Goal: Information Seeking & Learning: Learn about a topic

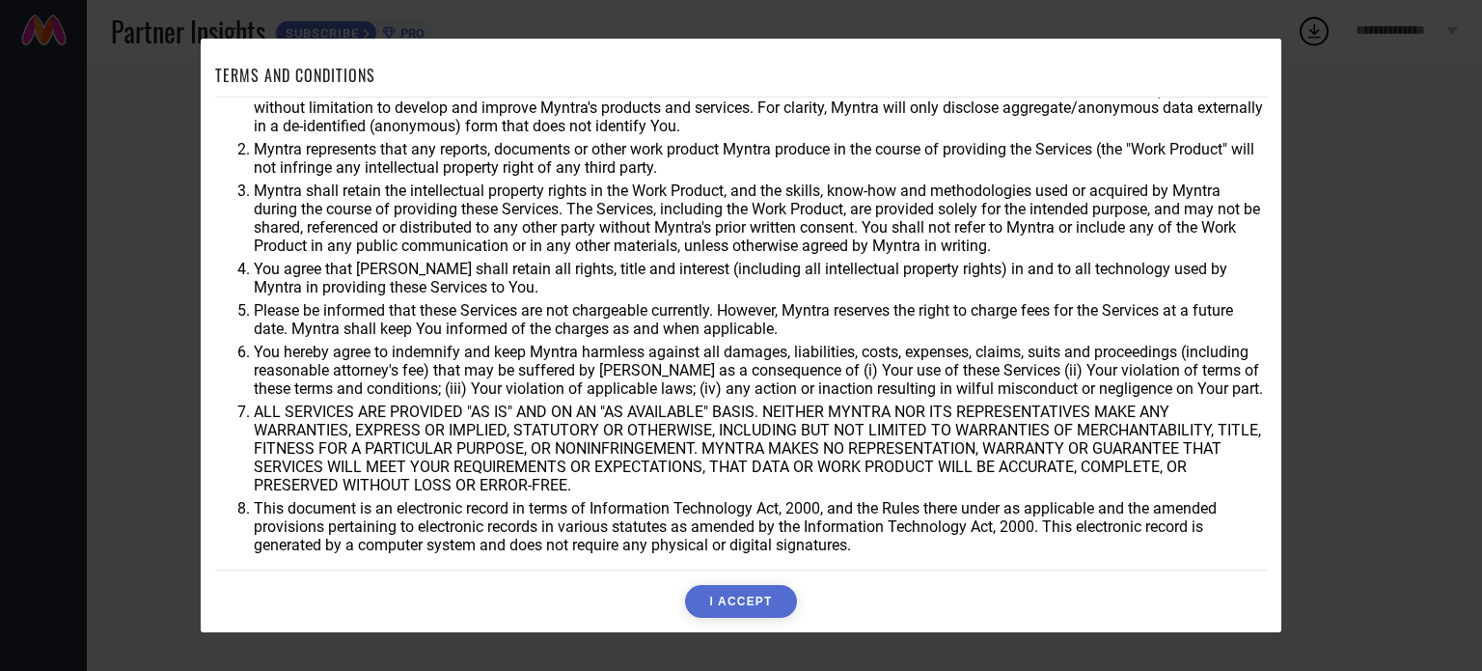
scroll to position [56, 0]
click at [772, 609] on button "I ACCEPT" at bounding box center [740, 601] width 111 height 33
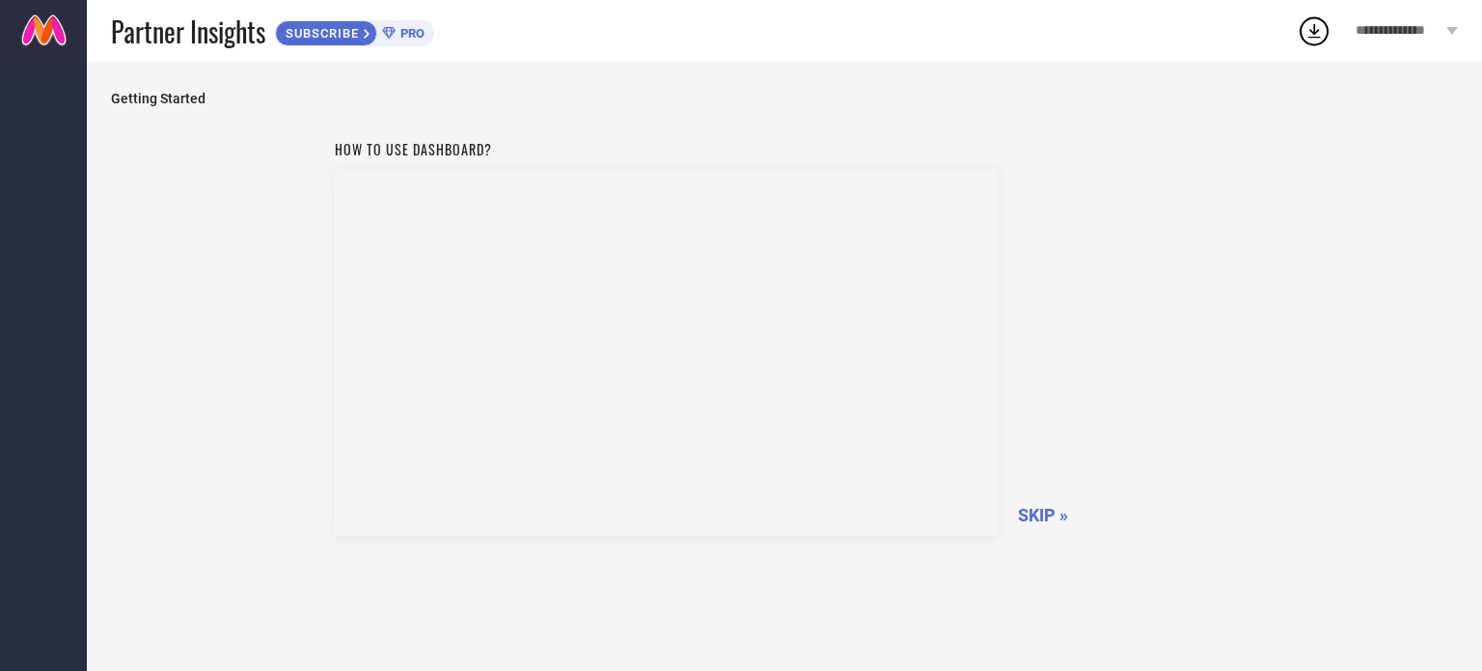
click at [567, 75] on div "Getting Started How to use dashboard? SKIP »" at bounding box center [784, 380] width 1395 height 637
click at [1038, 510] on span "SKIP »" at bounding box center [1043, 515] width 50 height 20
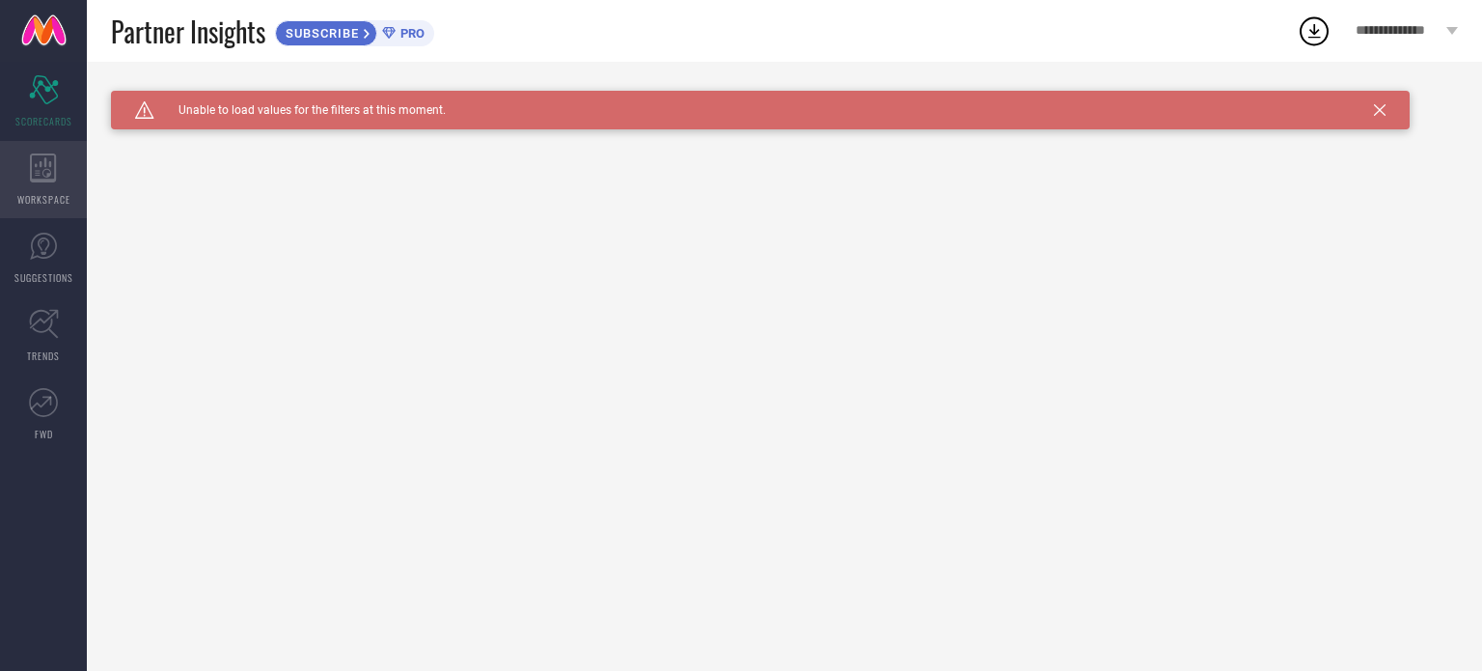
click at [43, 158] on icon at bounding box center [43, 167] width 27 height 29
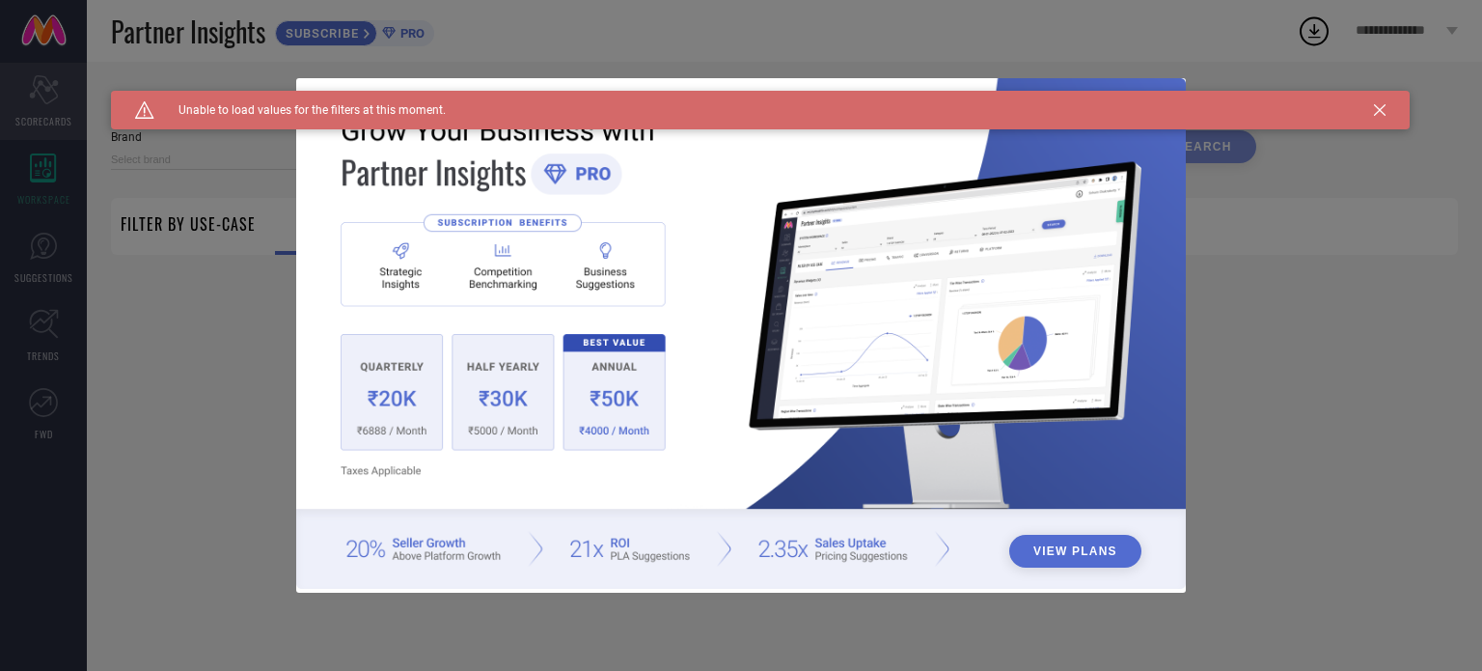
click at [35, 98] on div "View Plans" at bounding box center [741, 335] width 1482 height 671
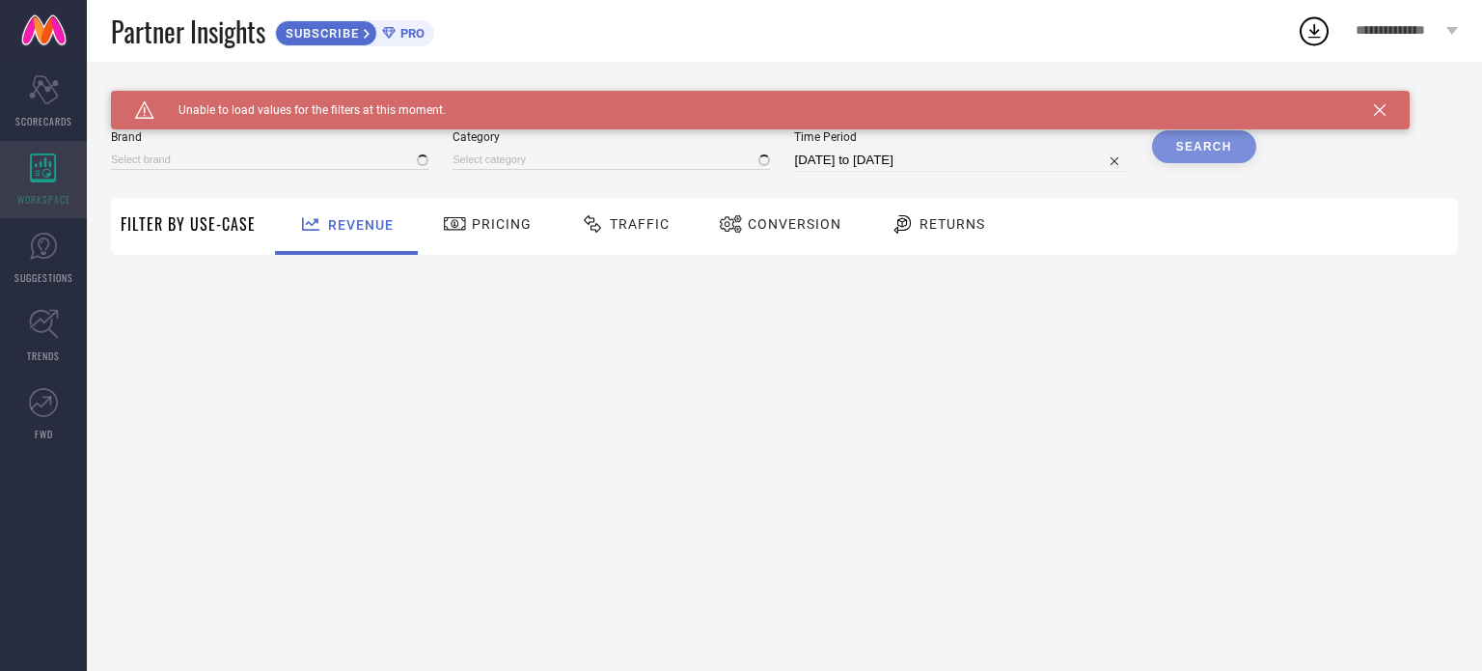
click at [58, 209] on div "WORKSPACE" at bounding box center [43, 179] width 87 height 77
type input "1 STOP FASHION"
type input "All"
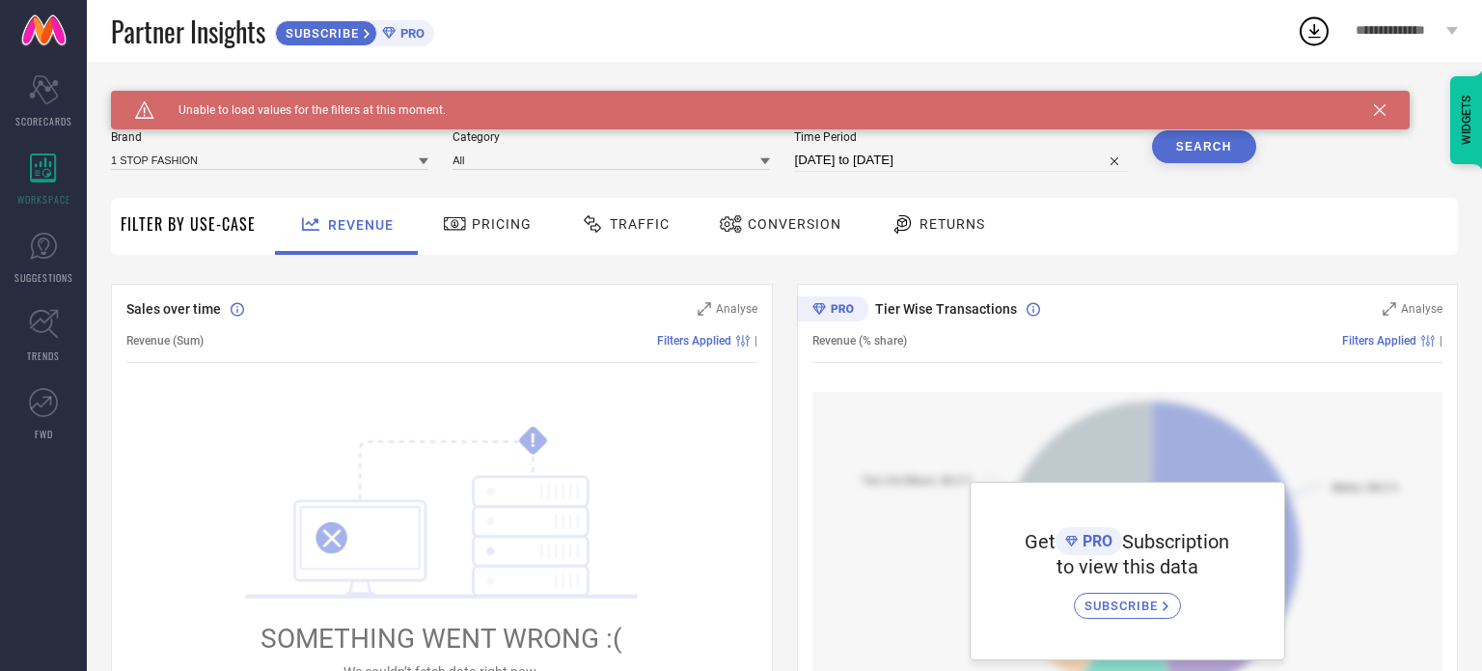
click at [170, 223] on span "Filter By Use-Case" at bounding box center [188, 223] width 135 height 23
click at [46, 125] on span "SCORECARDS" at bounding box center [43, 121] width 57 height 14
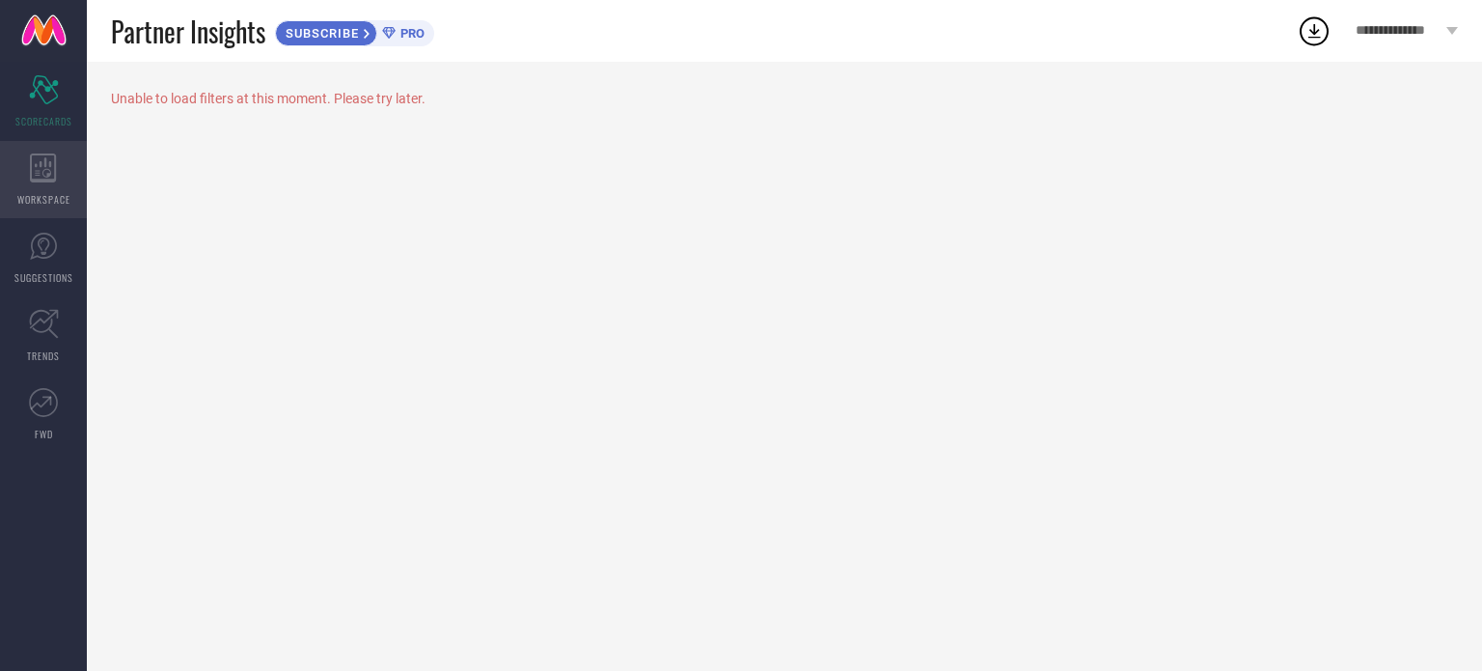
click at [35, 146] on div "WORKSPACE" at bounding box center [43, 179] width 87 height 77
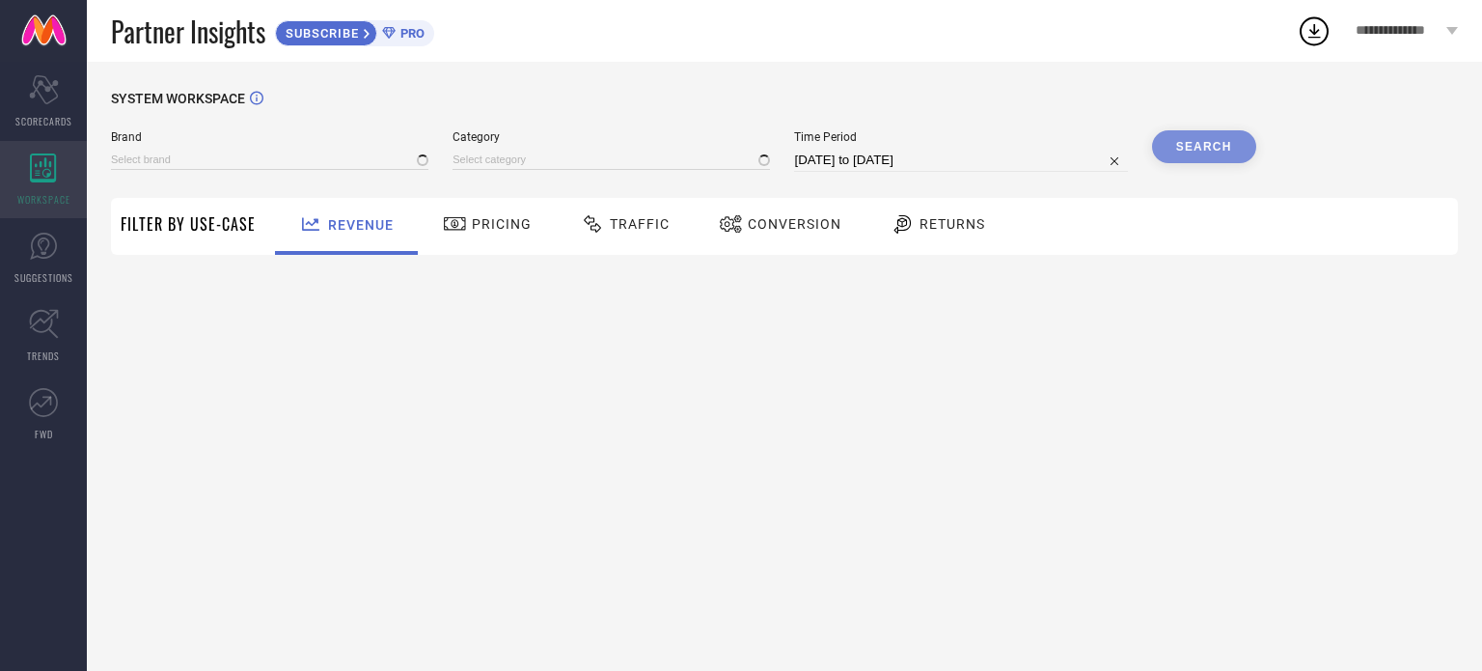
type input "1 STOP FASHION"
type input "All"
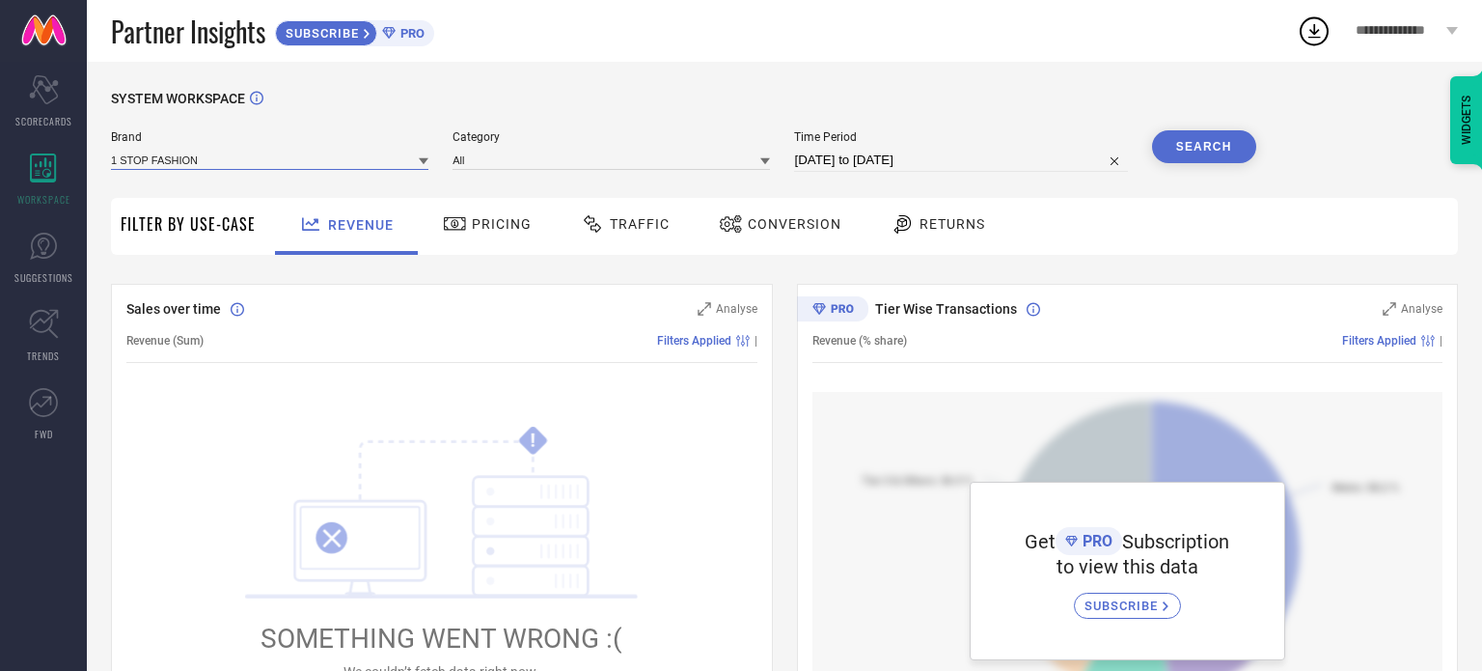
click at [237, 157] on input at bounding box center [269, 160] width 317 height 20
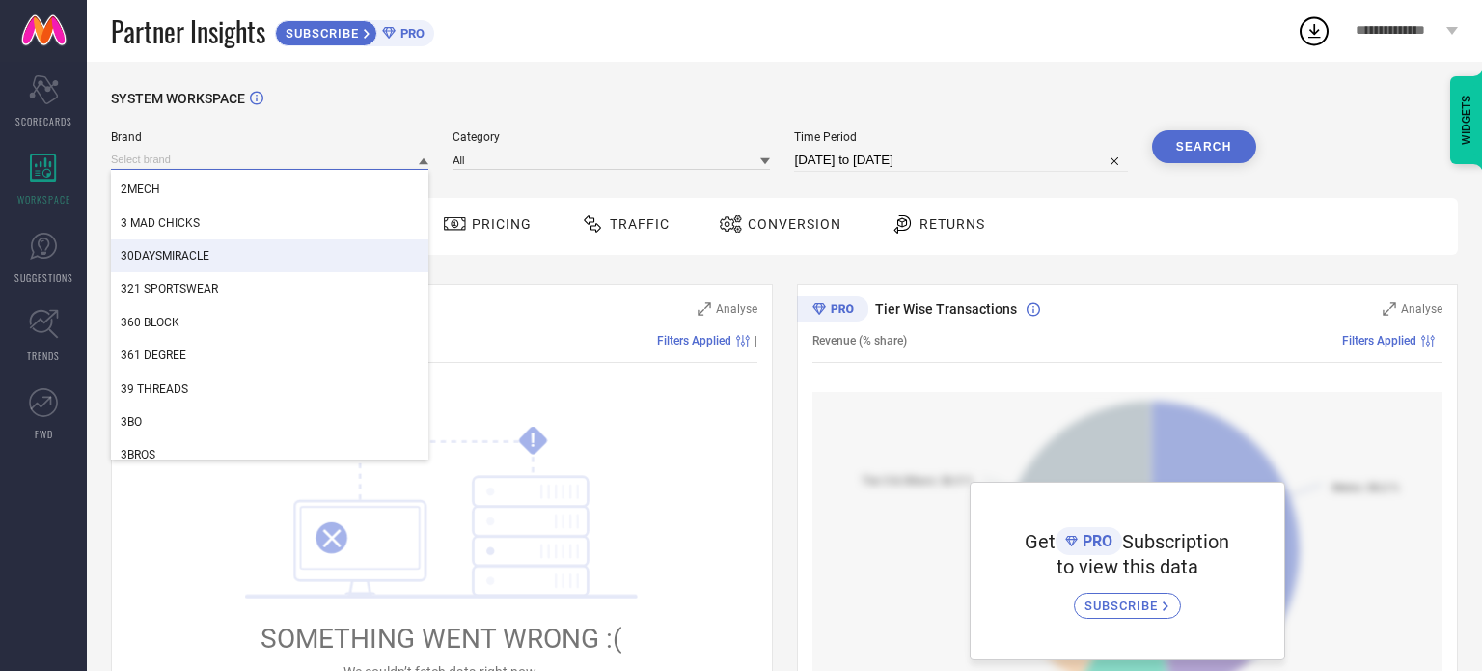
scroll to position [482, 0]
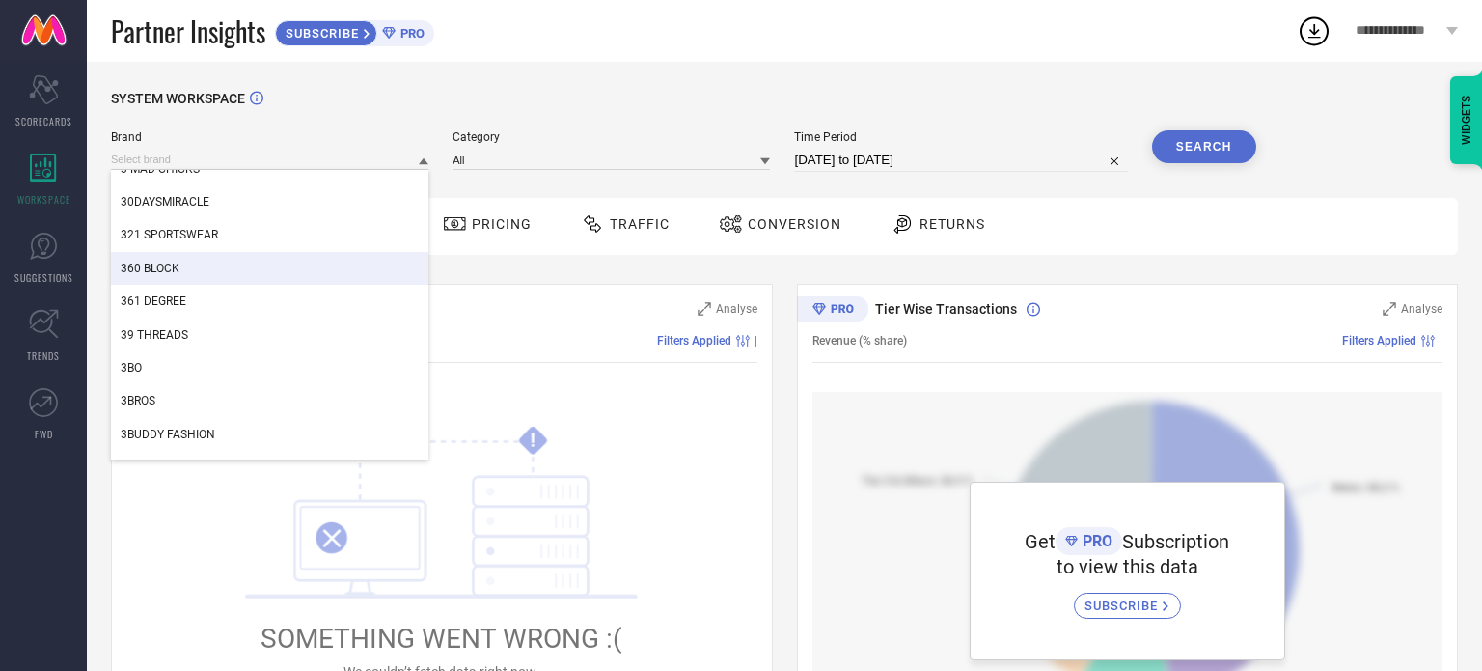
click at [234, 261] on div "360 BLOCK" at bounding box center [269, 268] width 317 height 33
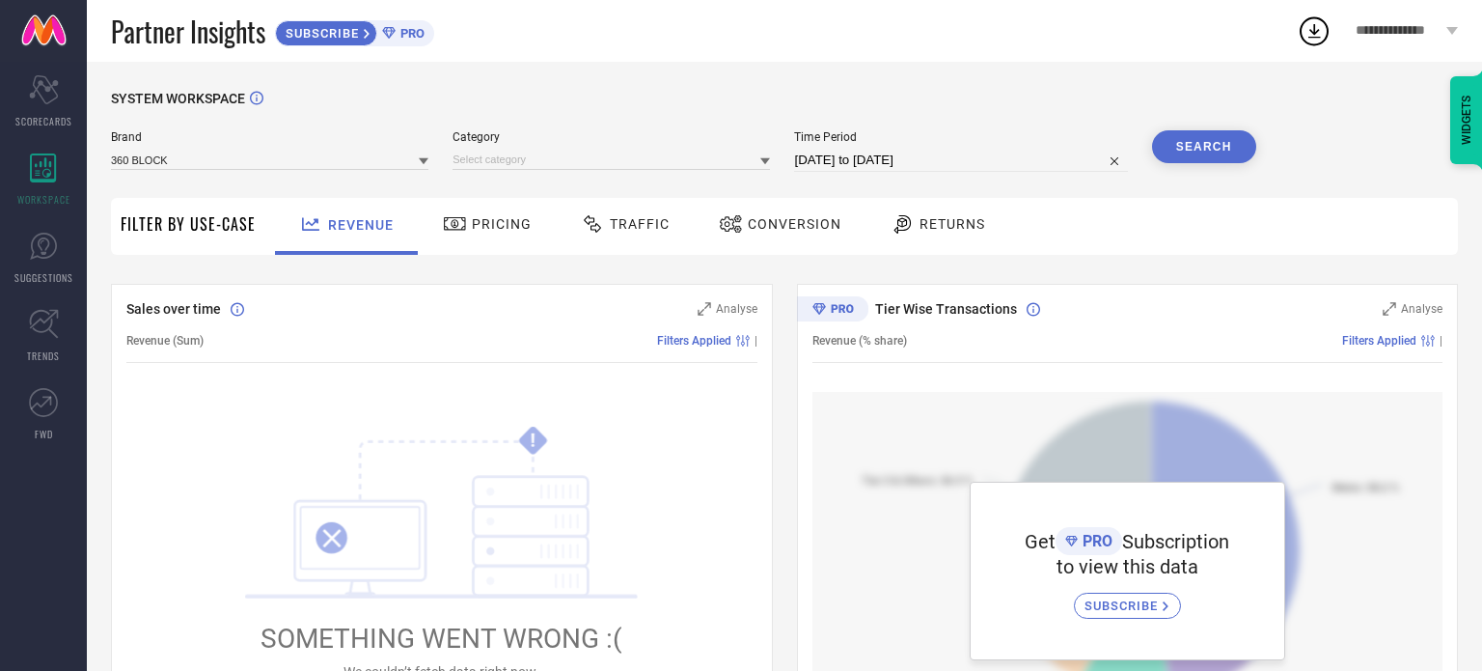
click at [473, 228] on span "Pricing" at bounding box center [502, 223] width 60 height 15
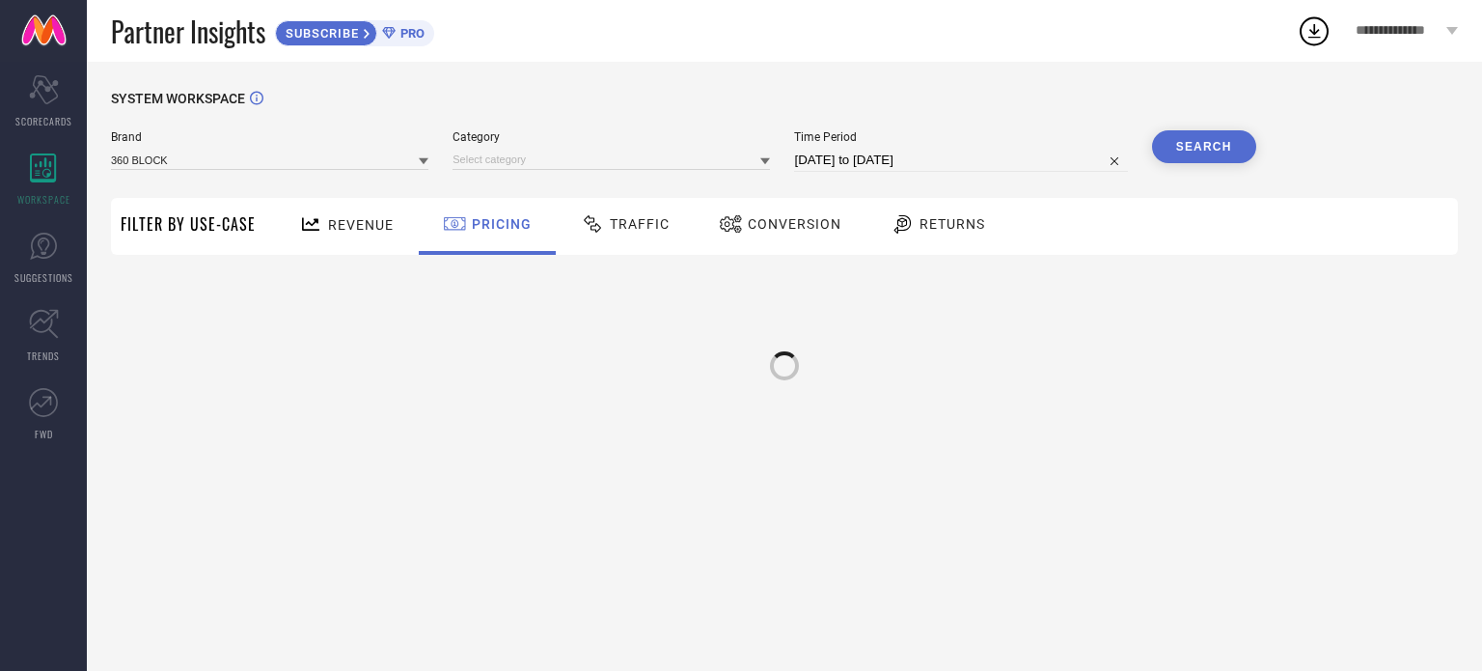
click at [364, 208] on div "Revenue" at bounding box center [346, 224] width 104 height 34
